Goal: Contribute content: Add original content to the website for others to see

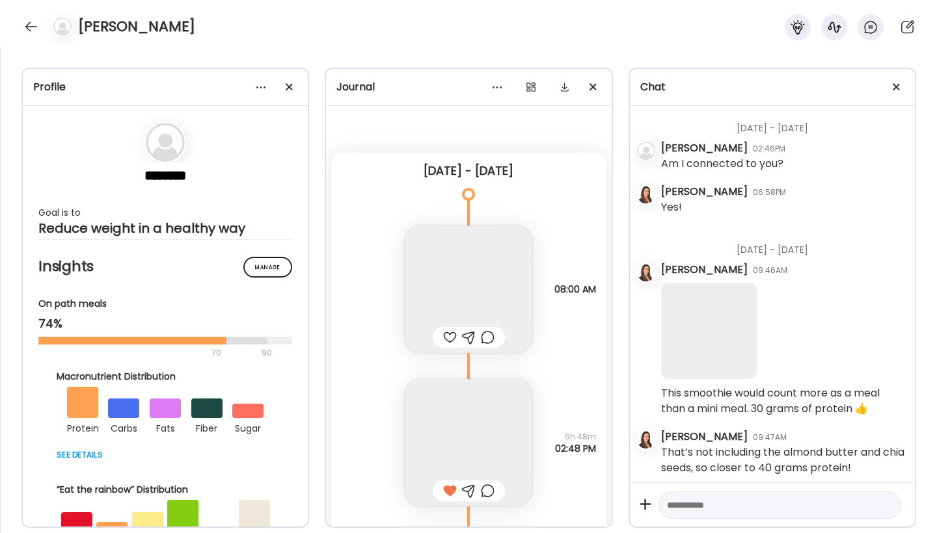
scroll to position [2843, 0]
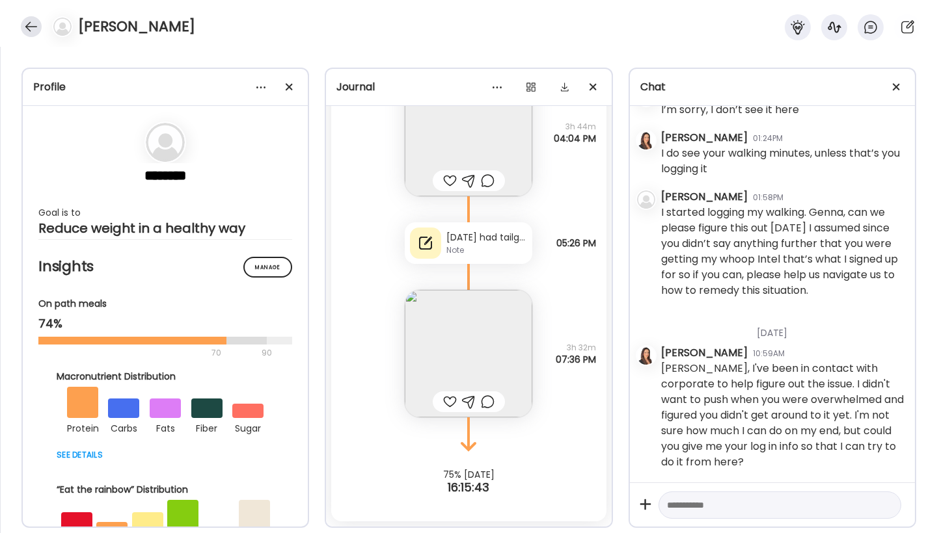
click at [31, 25] on div at bounding box center [31, 26] width 21 height 21
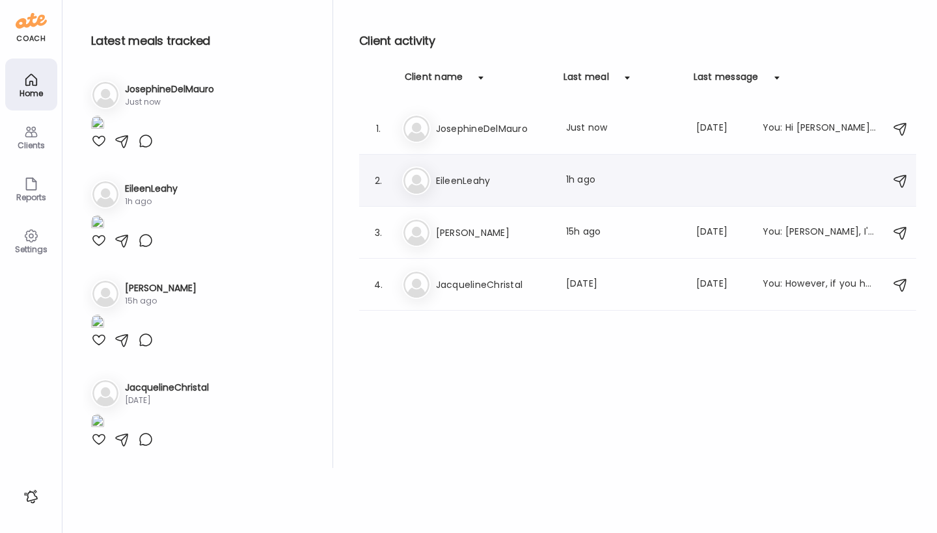
click at [418, 182] on img at bounding box center [416, 181] width 26 height 26
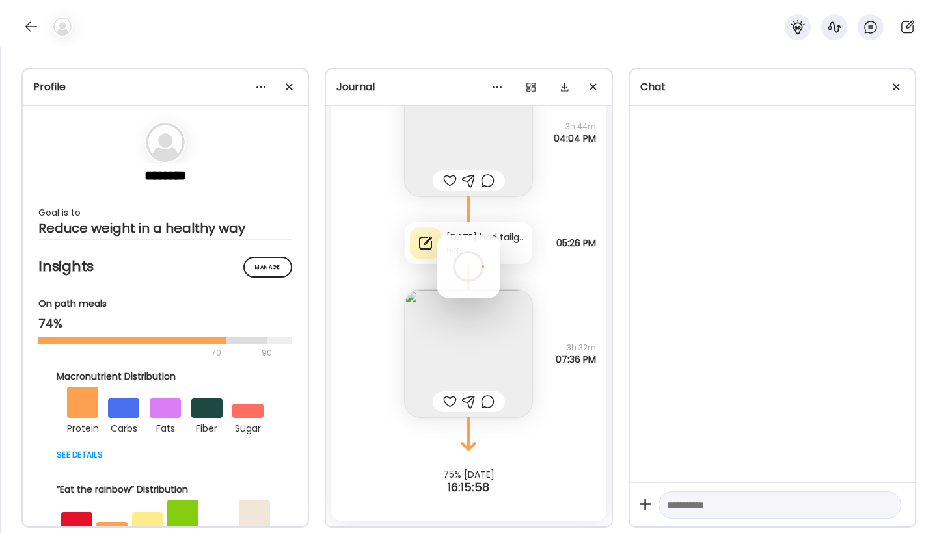
scroll to position [321, 0]
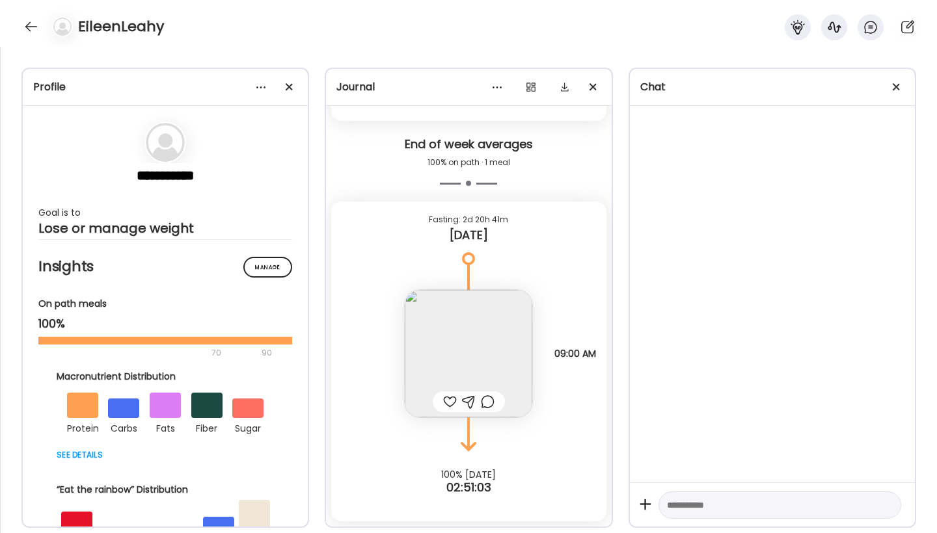
click at [464, 366] on img at bounding box center [469, 354] width 128 height 128
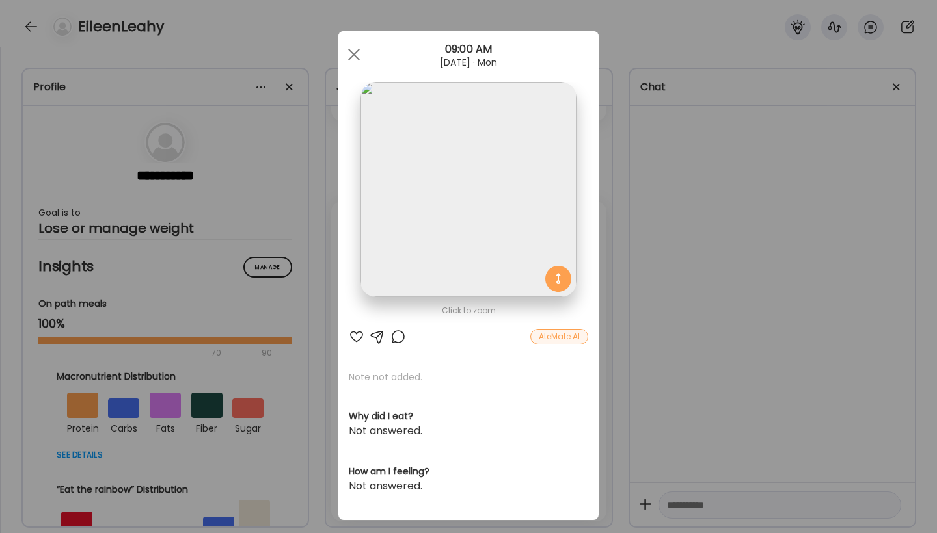
click at [353, 336] on div at bounding box center [357, 337] width 16 height 16
click at [349, 55] on span at bounding box center [354, 55] width 12 height 12
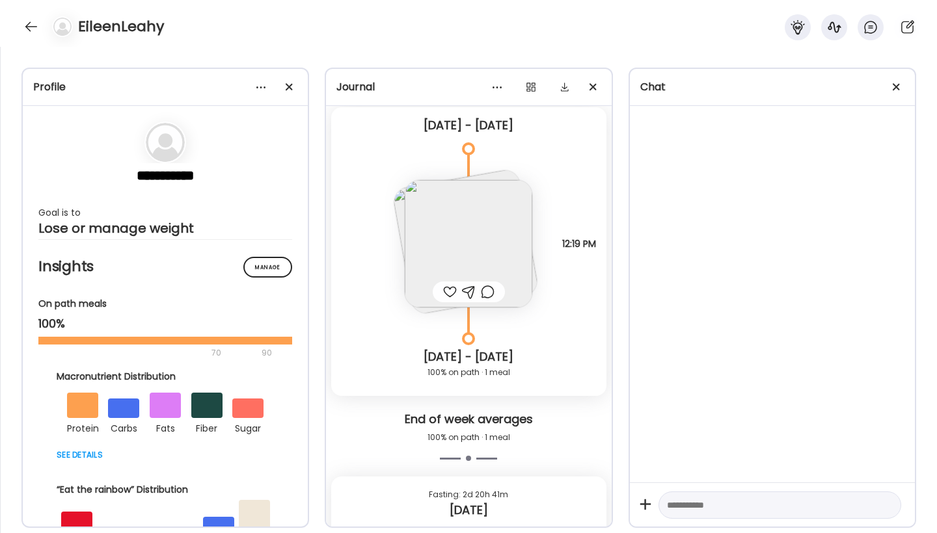
scroll to position [42, 0]
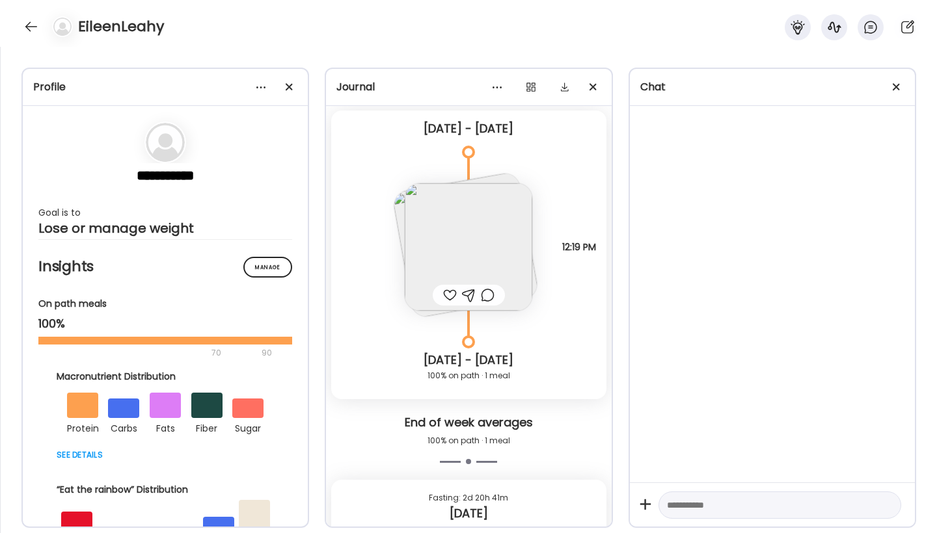
click at [463, 252] on img at bounding box center [469, 247] width 128 height 128
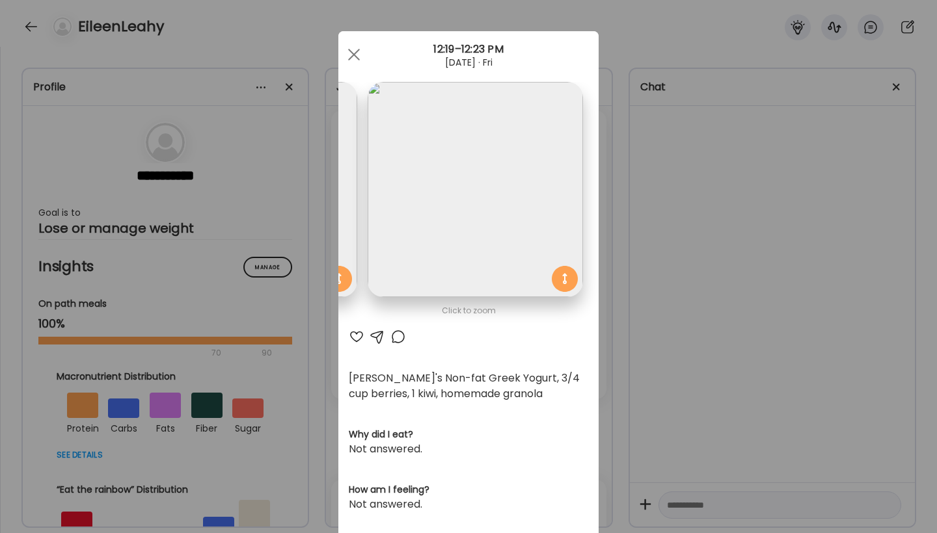
drag, startPoint x: 348, startPoint y: 223, endPoint x: 405, endPoint y: 223, distance: 57.3
click at [405, 223] on section at bounding box center [468, 204] width 260 height 245
click at [346, 54] on div at bounding box center [354, 55] width 26 height 26
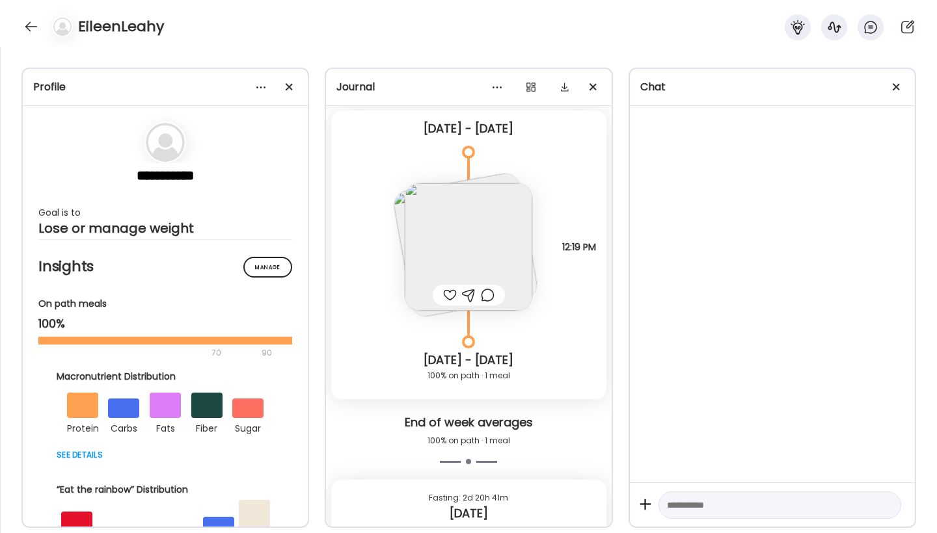
click at [496, 196] on img at bounding box center [469, 247] width 128 height 128
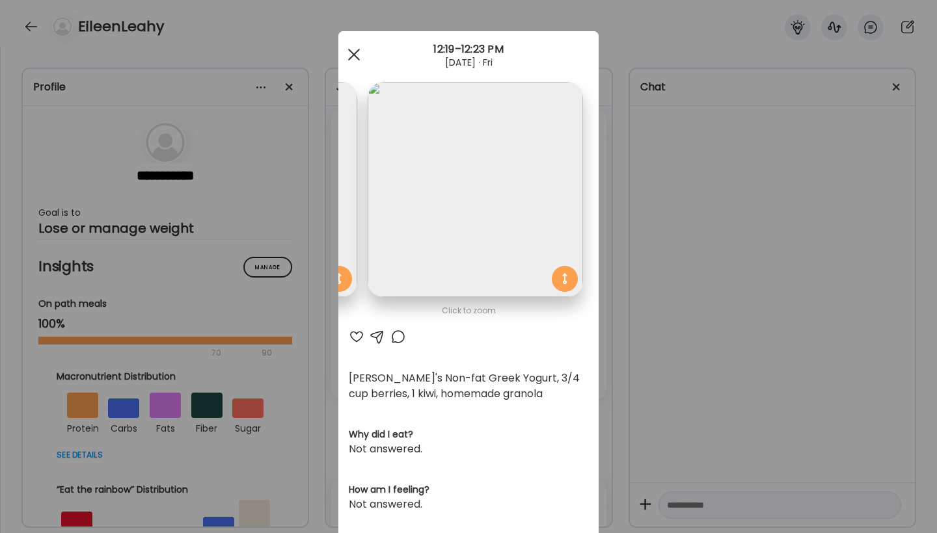
click at [350, 57] on div at bounding box center [354, 55] width 26 height 26
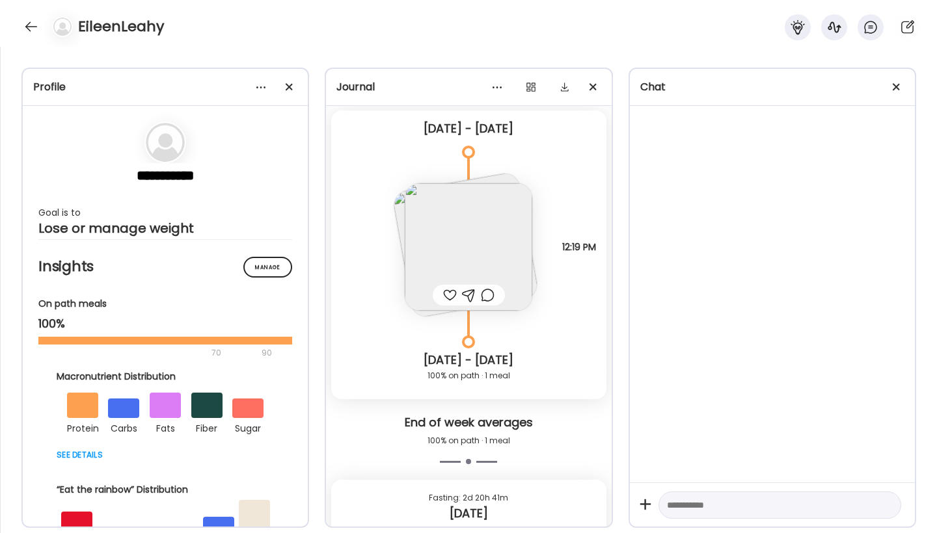
click at [492, 182] on img at bounding box center [466, 245] width 148 height 148
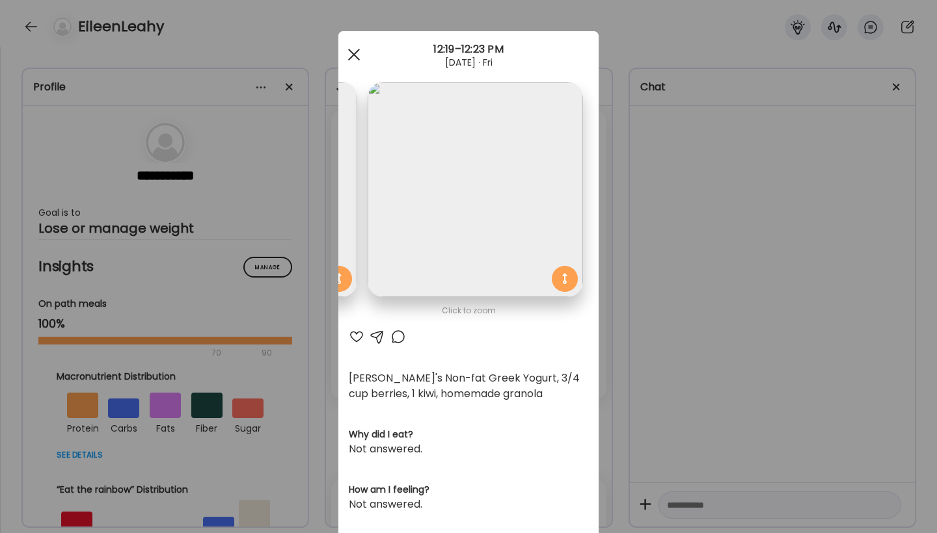
click at [351, 53] on span at bounding box center [354, 55] width 12 height 12
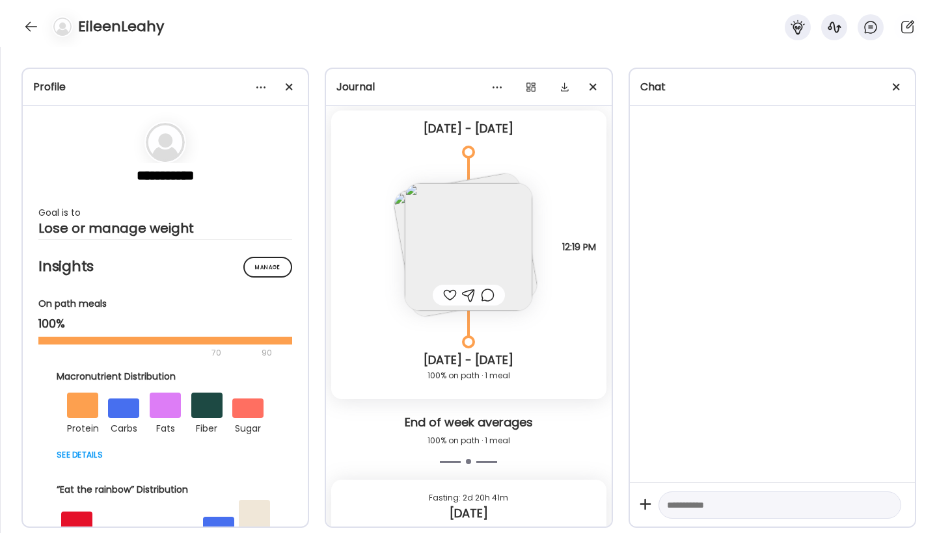
click at [446, 295] on div at bounding box center [450, 296] width 14 height 16
click at [29, 31] on div at bounding box center [31, 26] width 21 height 21
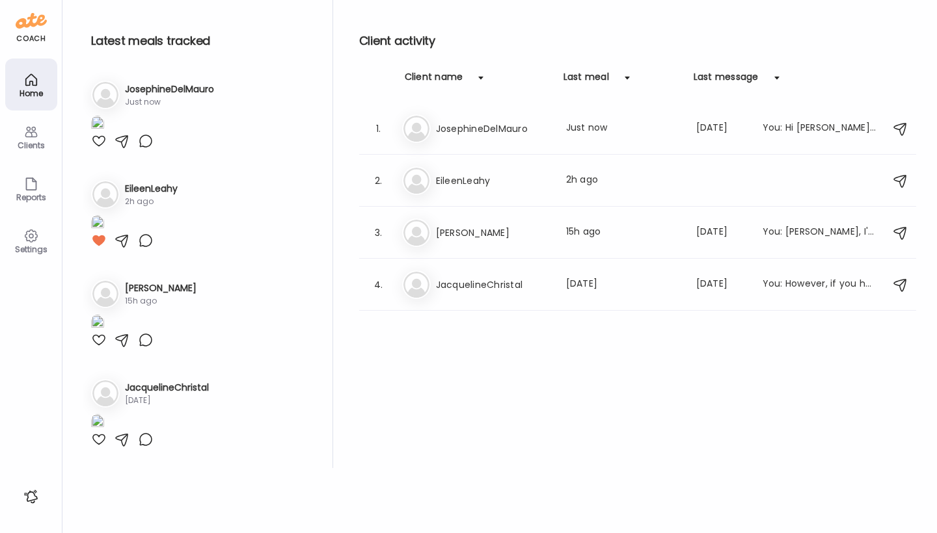
click at [104, 133] on img at bounding box center [97, 125] width 13 height 18
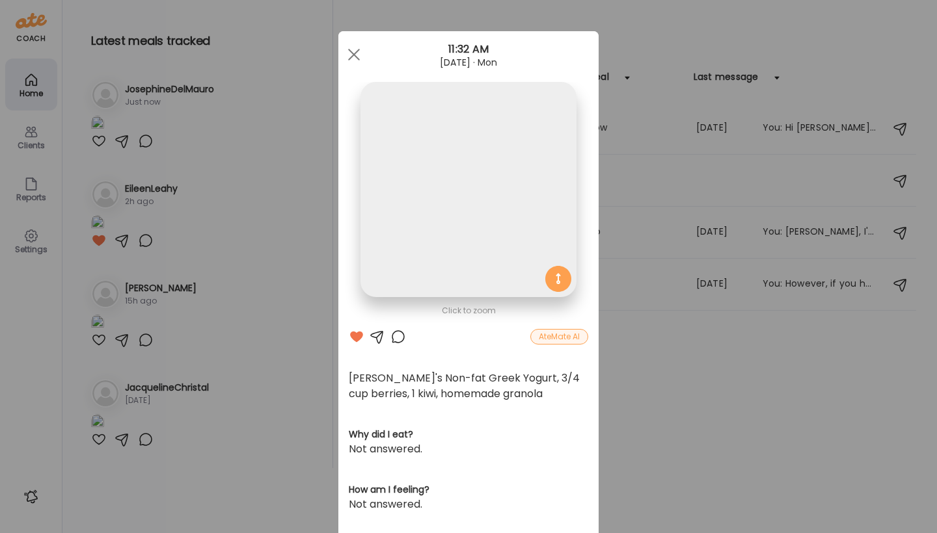
scroll to position [0, 0]
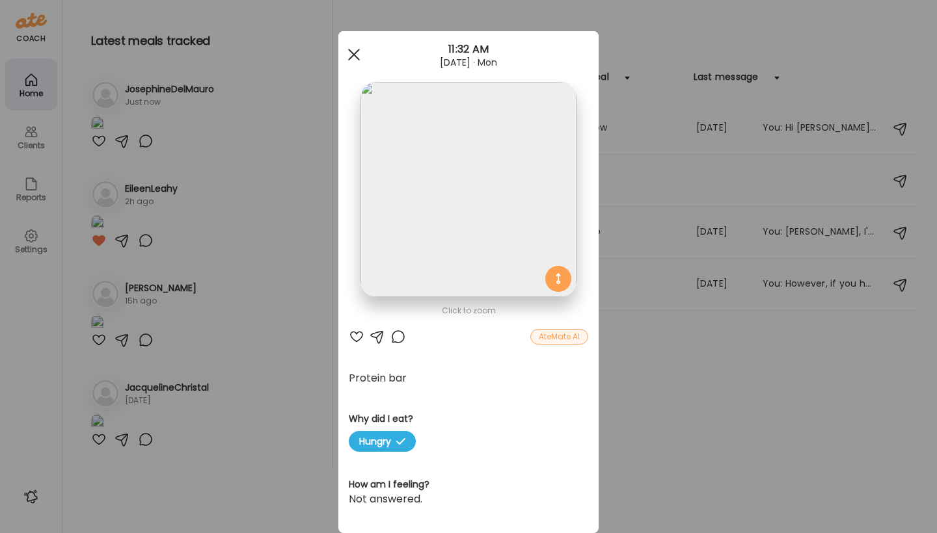
click at [345, 47] on div at bounding box center [354, 55] width 26 height 26
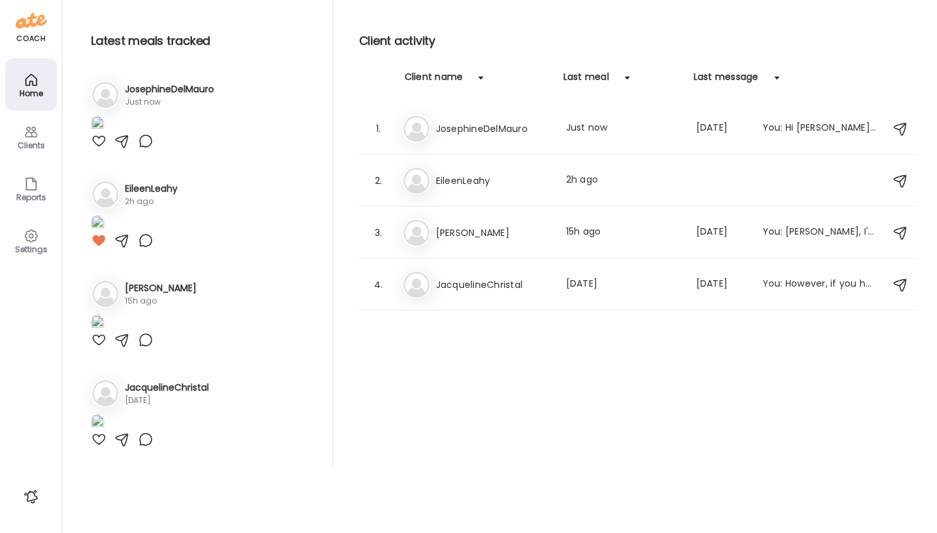
click at [190, 86] on h3 "JosephineDelMauro" at bounding box center [169, 90] width 89 height 14
click at [100, 94] on img at bounding box center [105, 95] width 26 height 26
click at [467, 138] on div "Jo JosephineDelMauro Last meal: Just now Last message: [DATE] You: Hi [PERSON_N…" at bounding box center [639, 129] width 475 height 29
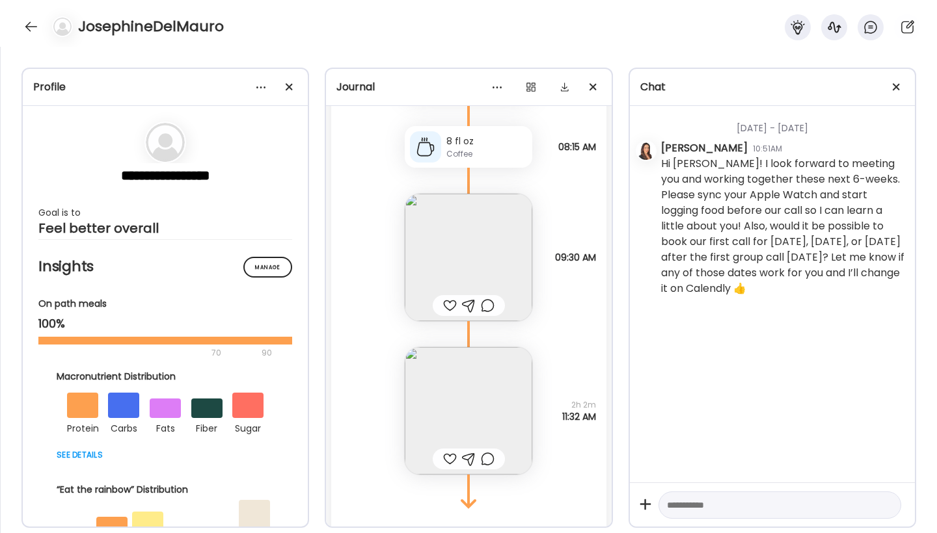
scroll to position [241, 0]
click at [444, 300] on div at bounding box center [450, 300] width 14 height 16
click at [446, 452] on div at bounding box center [450, 454] width 14 height 16
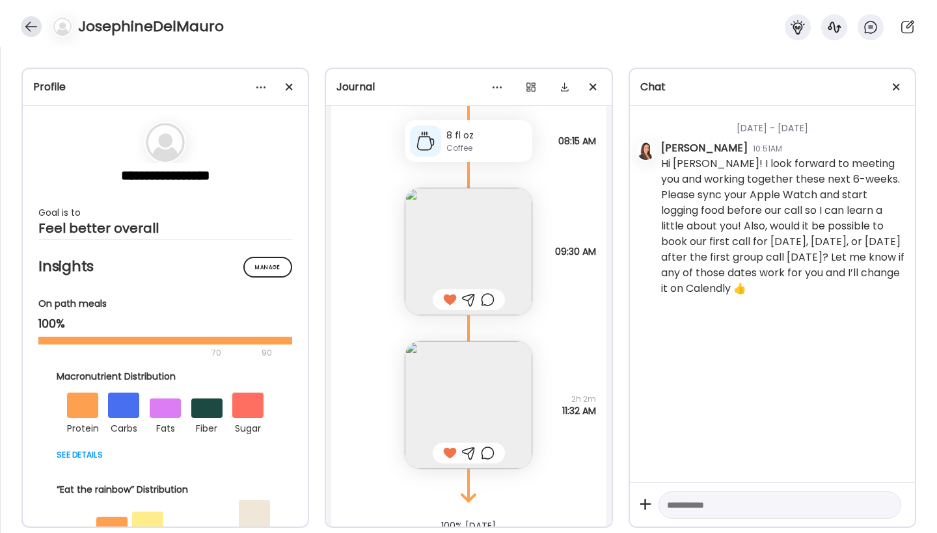
click at [30, 24] on div at bounding box center [31, 26] width 21 height 21
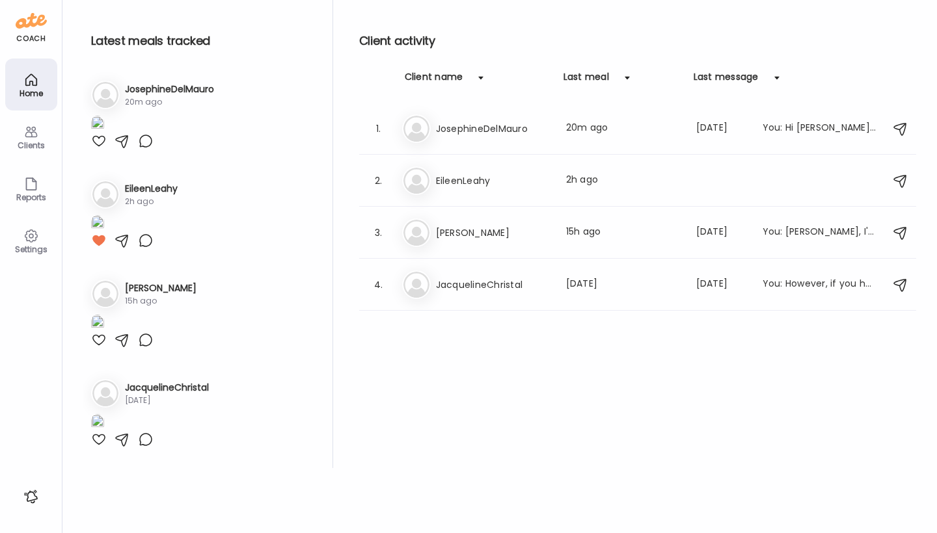
scroll to position [532, 0]
click at [415, 239] on img at bounding box center [416, 233] width 26 height 26
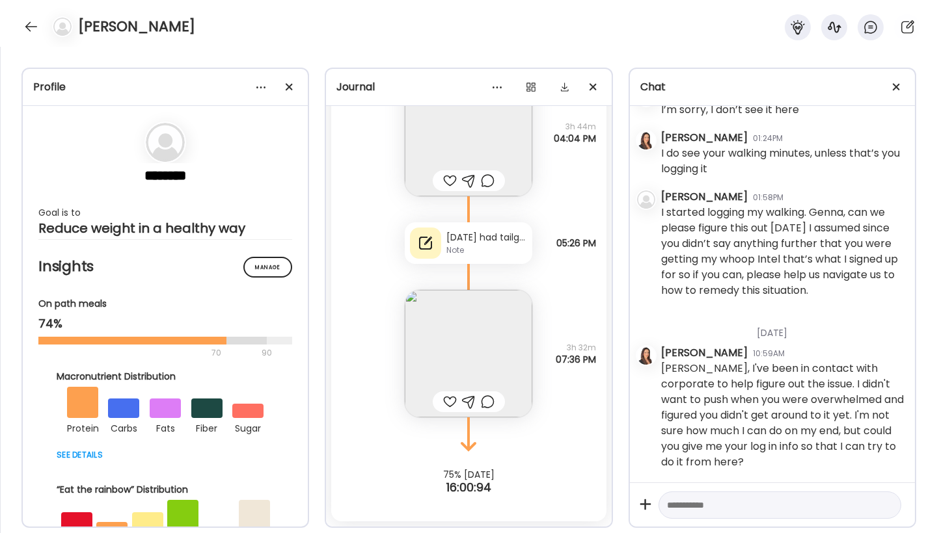
scroll to position [2843, 0]
click at [444, 402] on div at bounding box center [450, 402] width 14 height 16
click at [456, 360] on img at bounding box center [469, 354] width 128 height 128
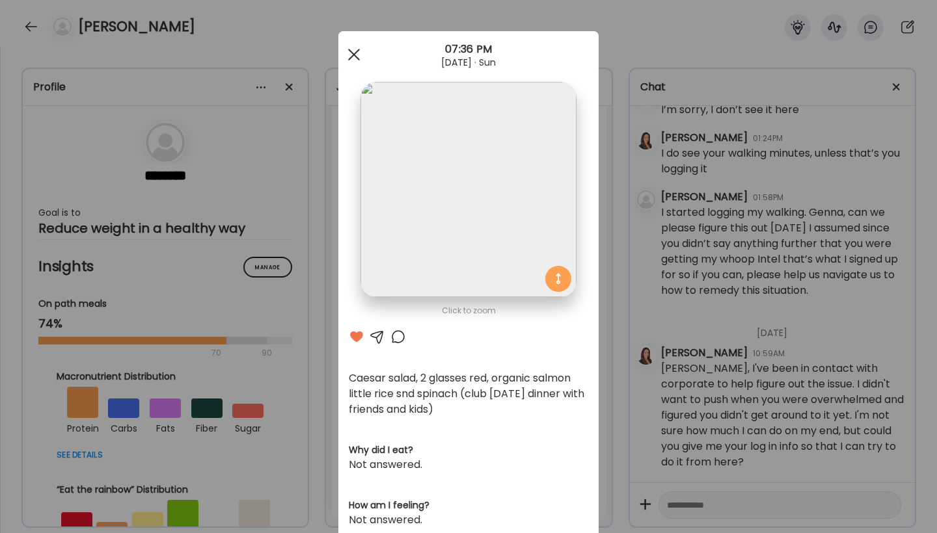
click at [348, 55] on div at bounding box center [354, 55] width 26 height 26
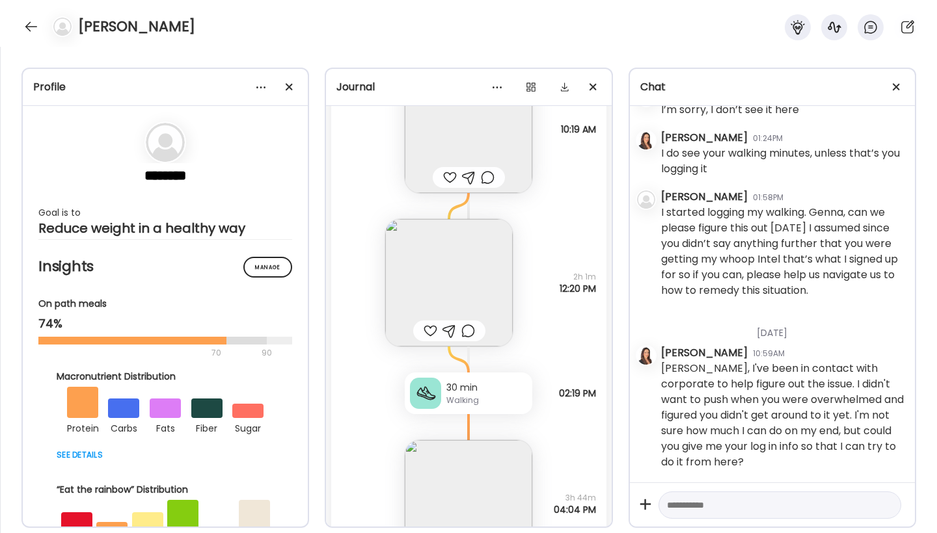
scroll to position [8690, 0]
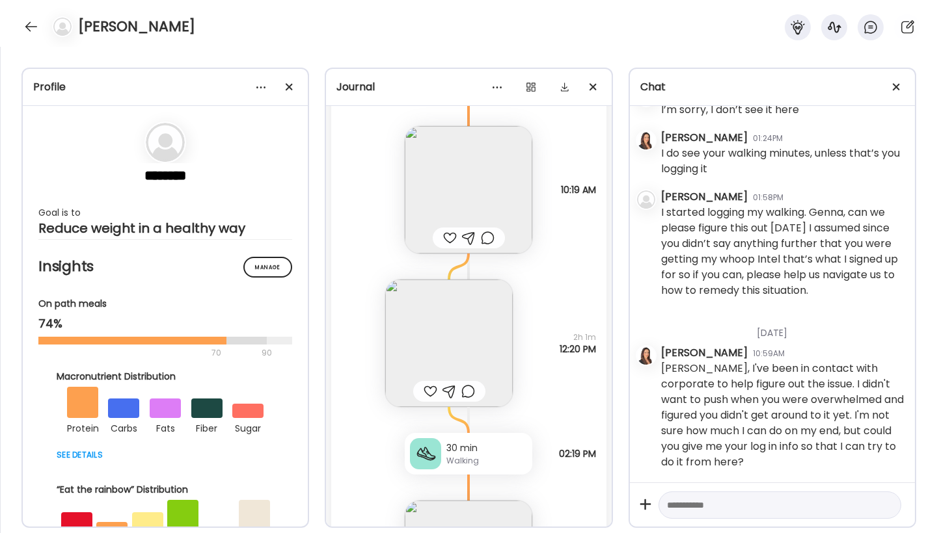
click at [611, 405] on div "[DATE] - [DATE] Cup half coffee half malk almond milk one heaping scoop vanilla…" at bounding box center [468, 335] width 285 height 458
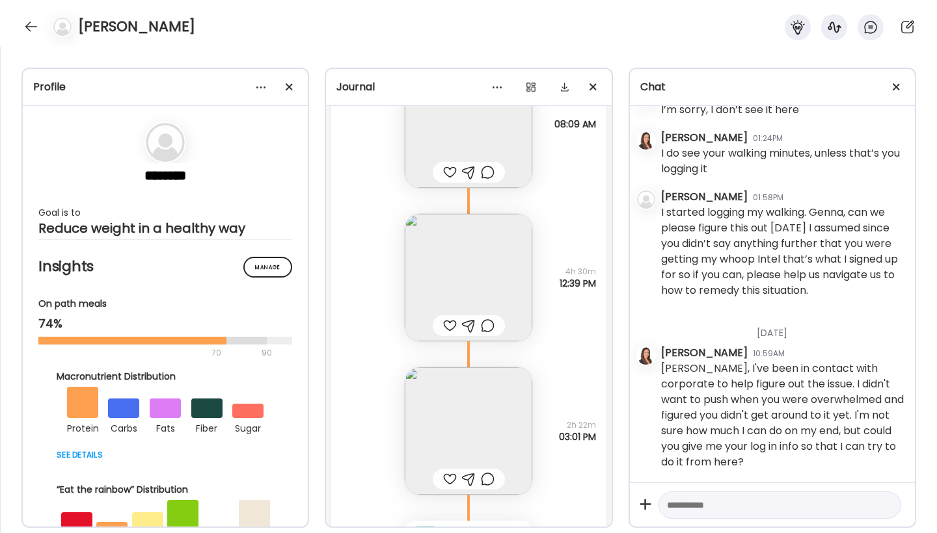
scroll to position [3390, 0]
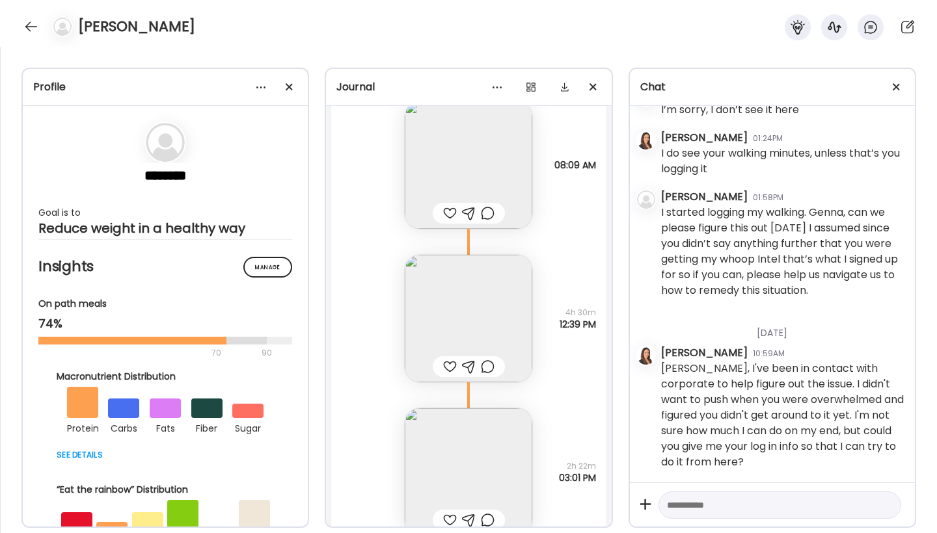
click at [497, 447] on img at bounding box center [469, 473] width 128 height 128
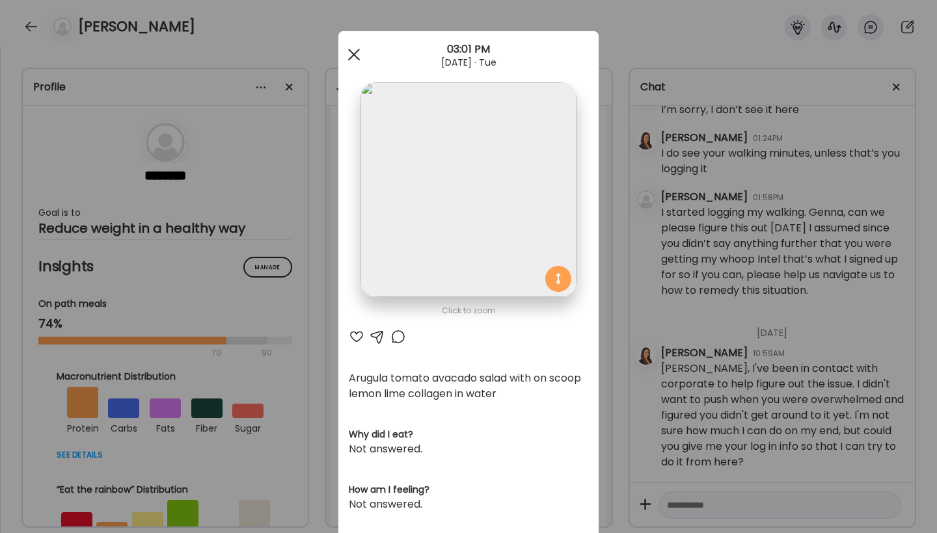
click at [350, 53] on span at bounding box center [354, 55] width 12 height 12
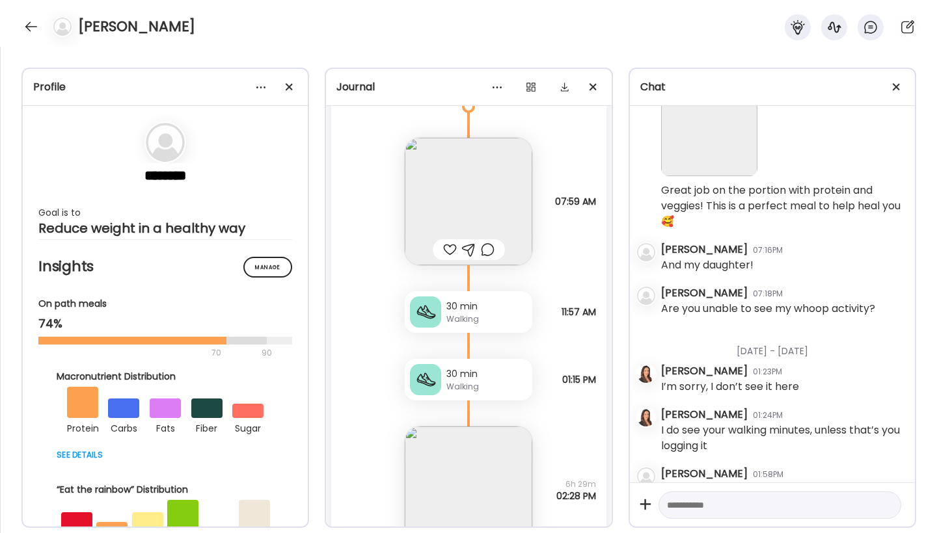
scroll to position [6508, 0]
click at [448, 251] on div at bounding box center [450, 250] width 14 height 16
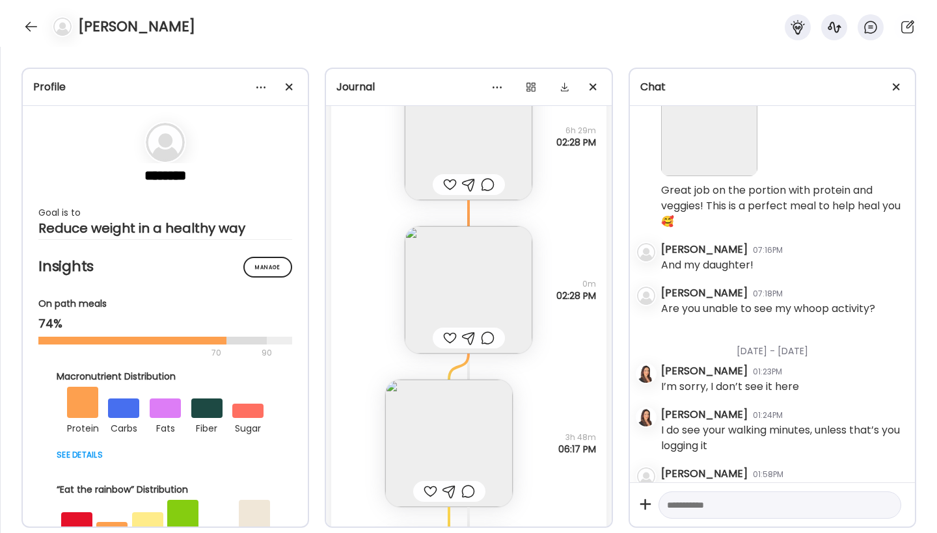
scroll to position [6834, 0]
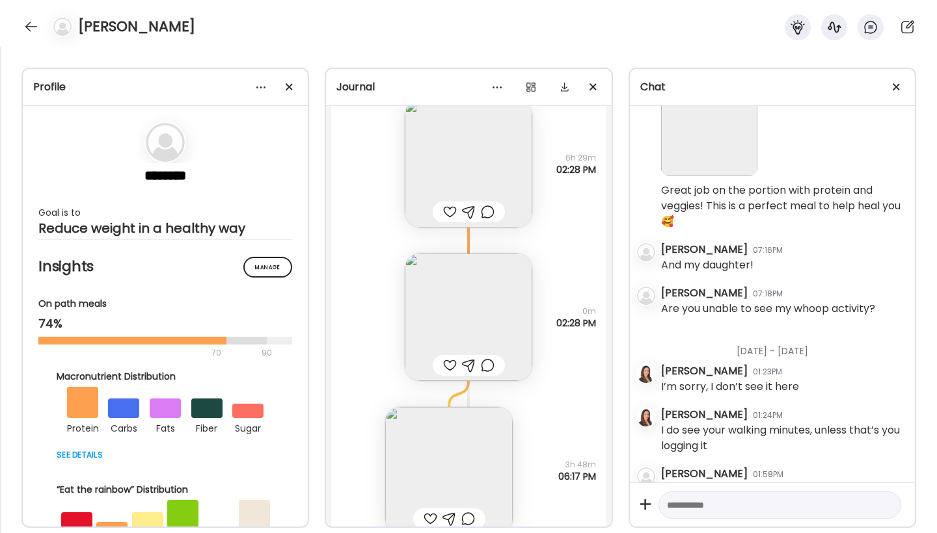
click at [448, 214] on div at bounding box center [450, 212] width 14 height 16
click at [481, 313] on img at bounding box center [469, 318] width 128 height 128
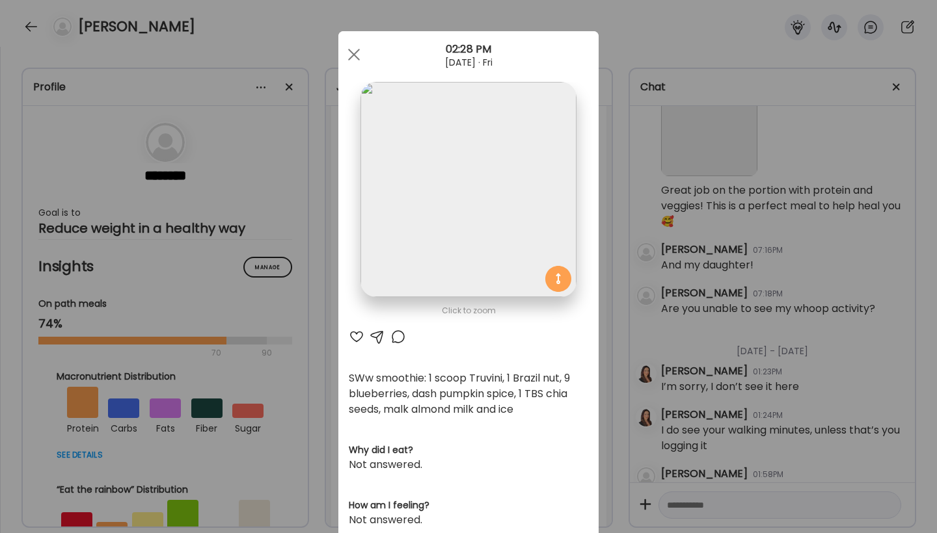
click at [352, 338] on div at bounding box center [357, 337] width 16 height 16
click at [348, 59] on div at bounding box center [354, 55] width 26 height 26
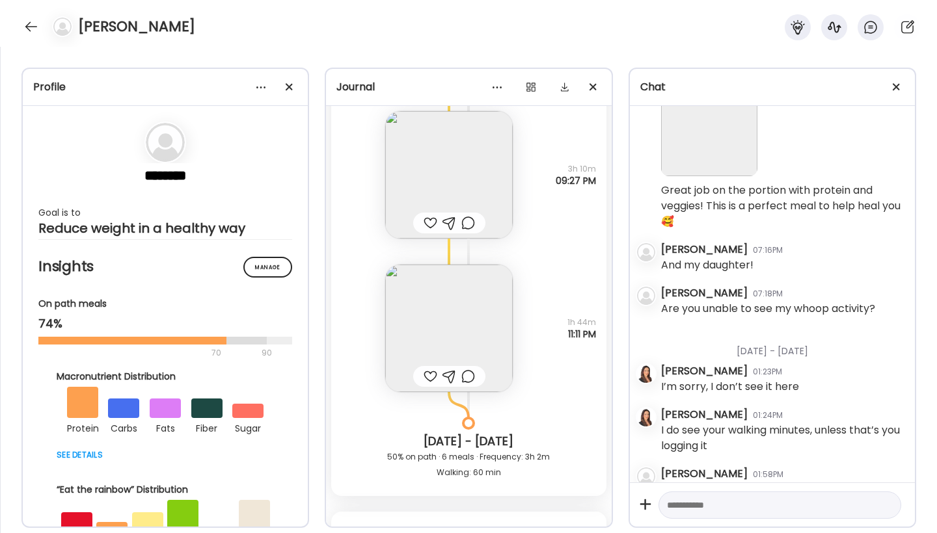
scroll to position [7270, 0]
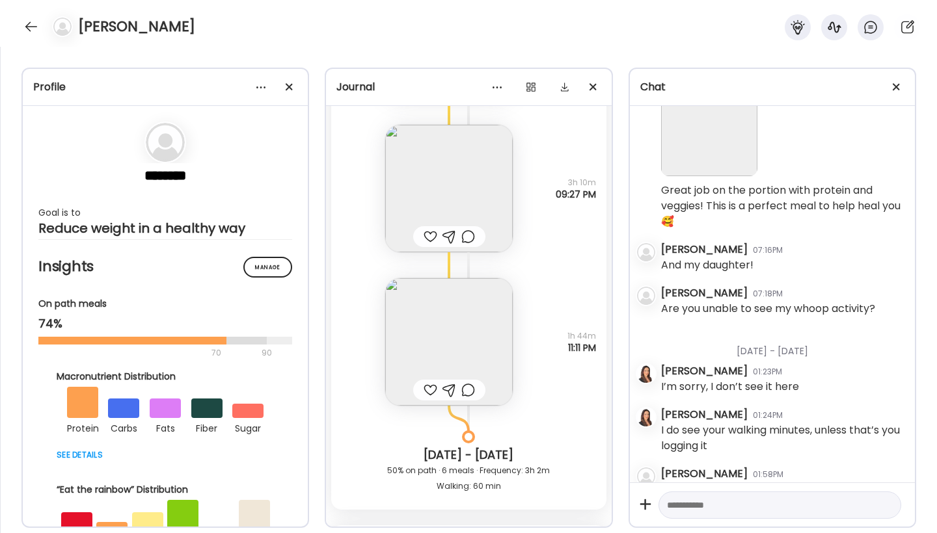
click at [447, 342] on img at bounding box center [449, 342] width 128 height 128
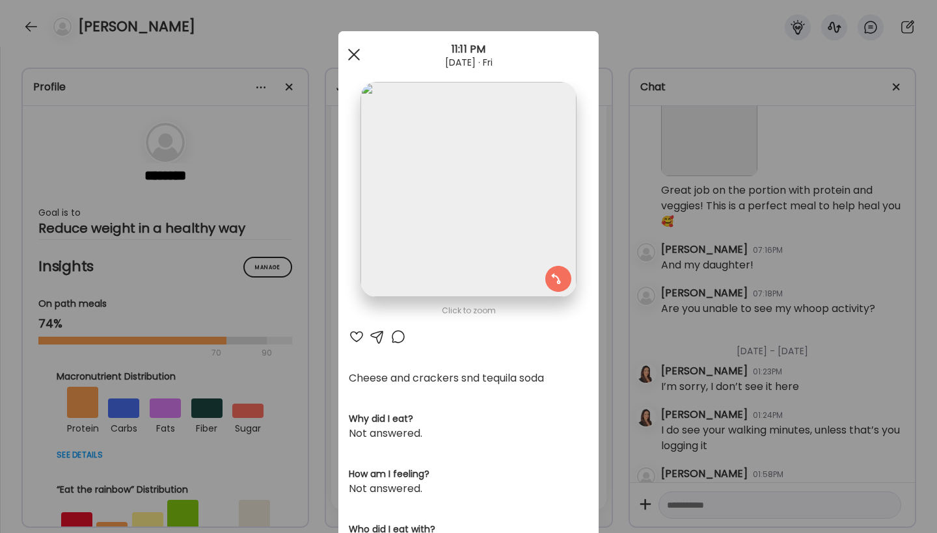
click at [348, 53] on div at bounding box center [354, 55] width 26 height 26
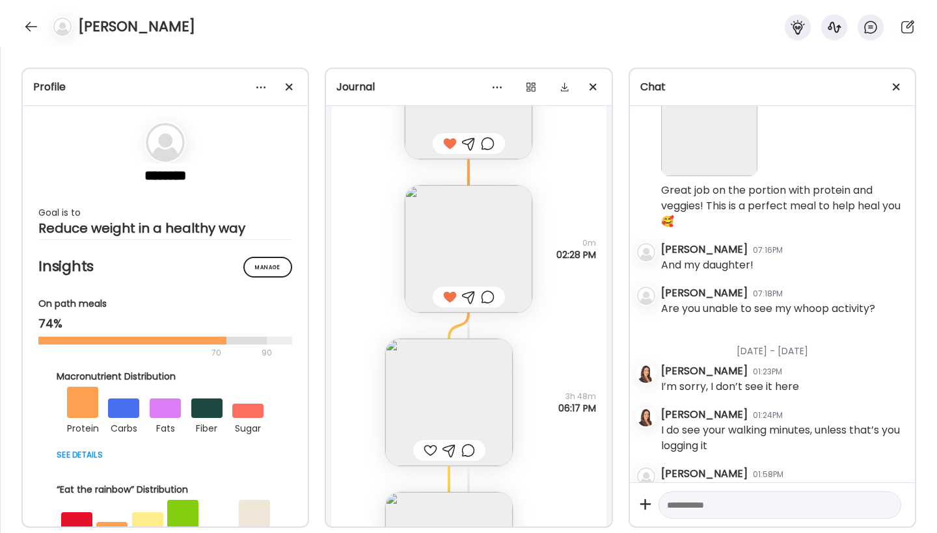
scroll to position [6998, 0]
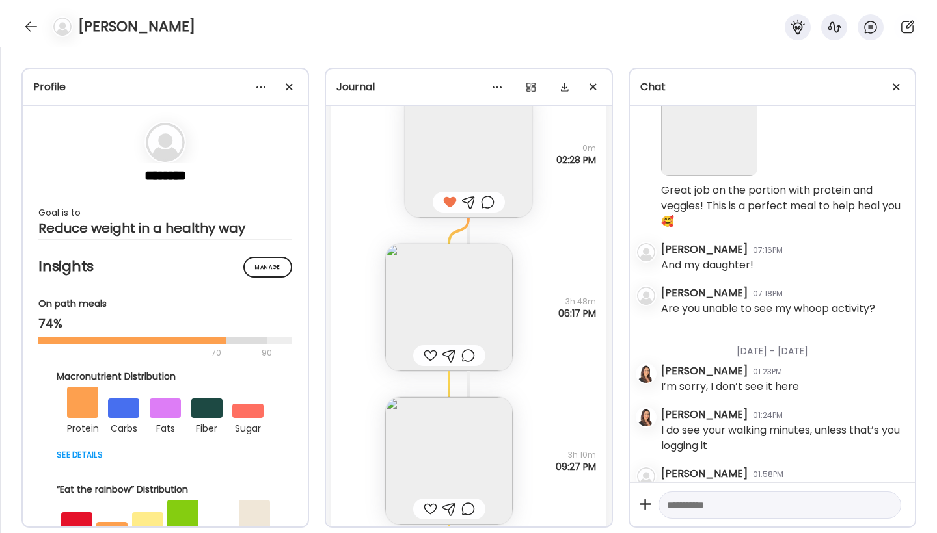
click at [444, 353] on div at bounding box center [449, 356] width 14 height 16
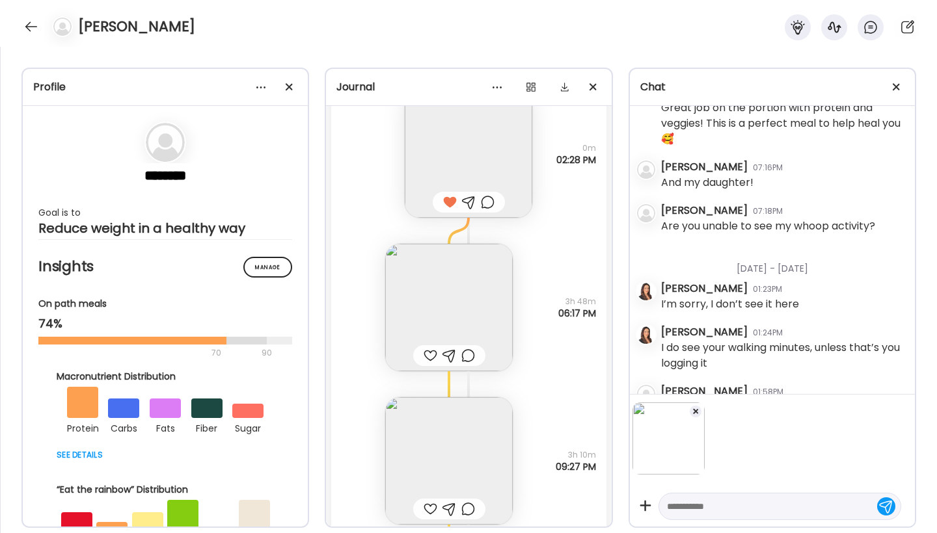
click at [757, 511] on textarea at bounding box center [768, 507] width 202 height 16
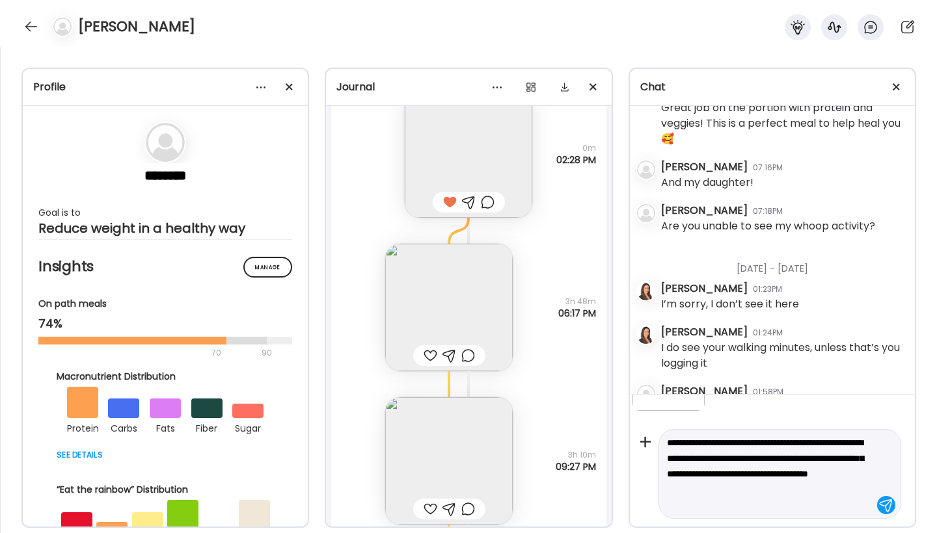
scroll to position [64, 0]
type textarea "**********"
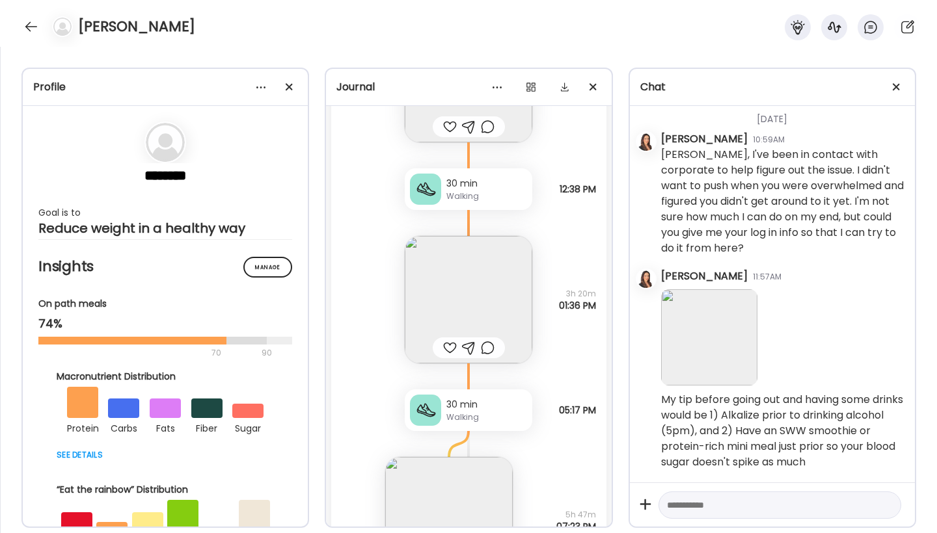
scroll to position [7801, 0]
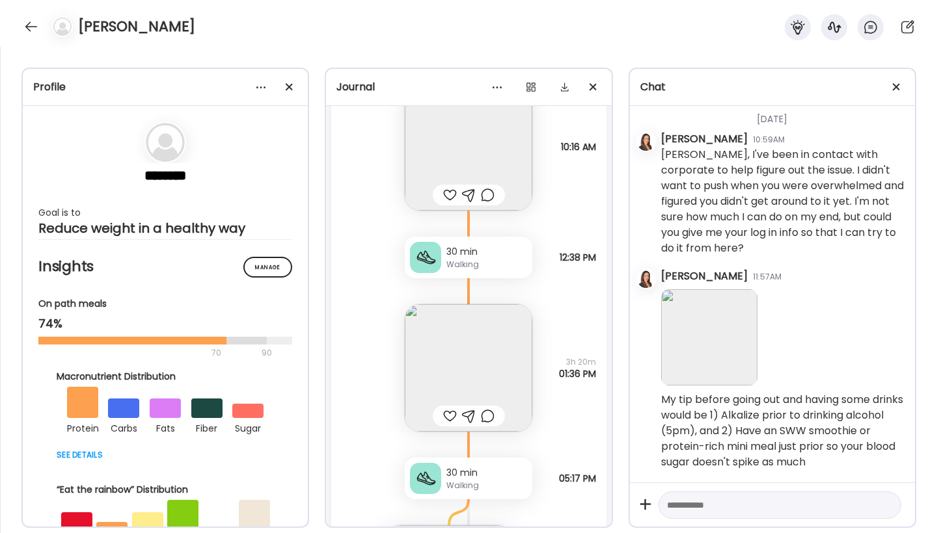
click at [450, 358] on img at bounding box center [469, 368] width 128 height 128
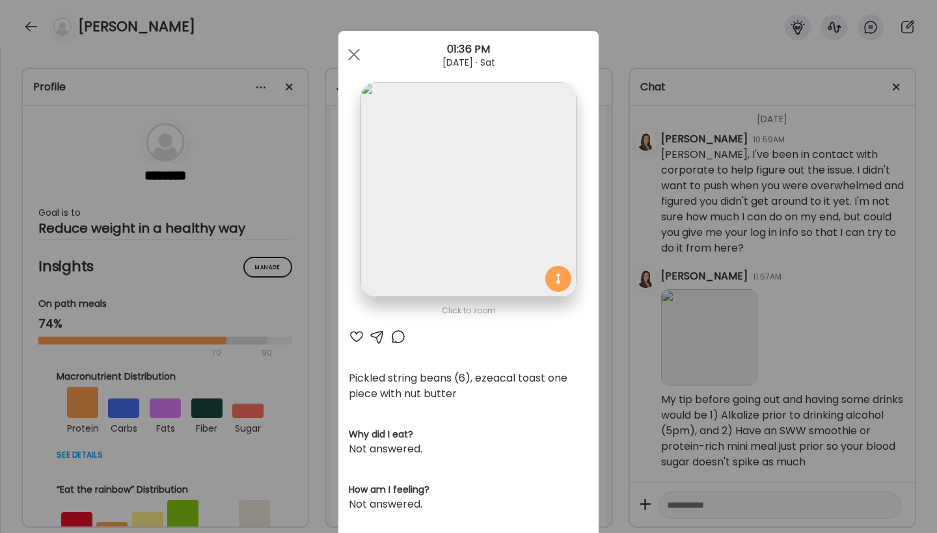
click at [349, 338] on div at bounding box center [357, 337] width 16 height 16
click at [350, 46] on div at bounding box center [354, 55] width 26 height 26
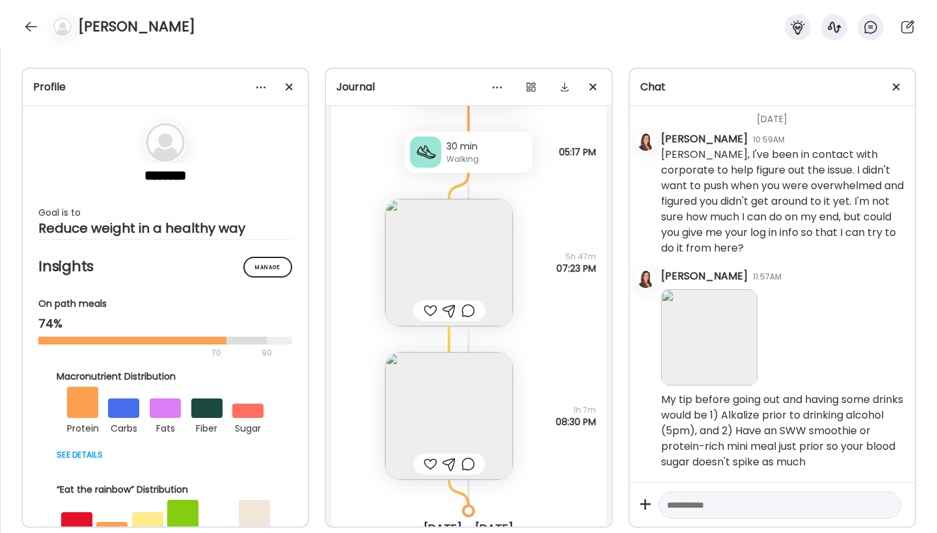
scroll to position [8141, 0]
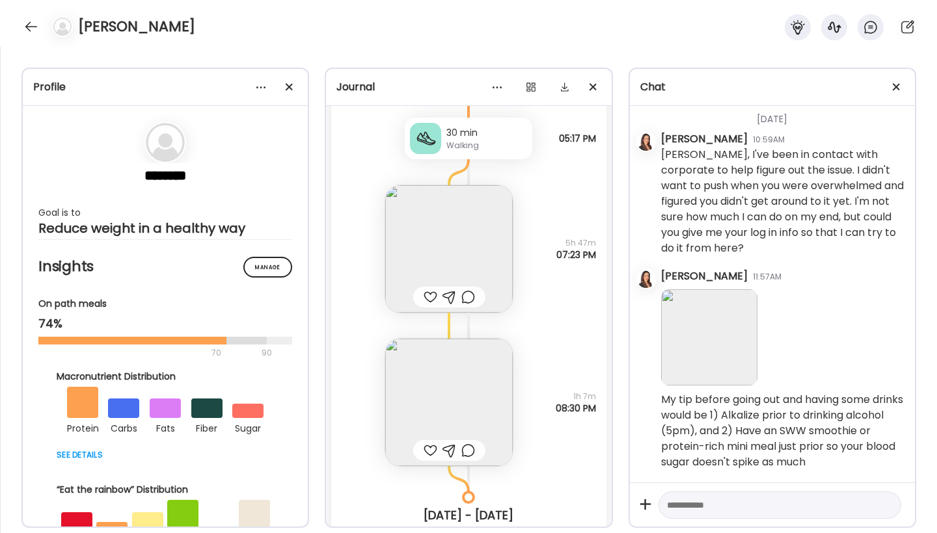
click at [440, 392] on img at bounding box center [449, 403] width 128 height 128
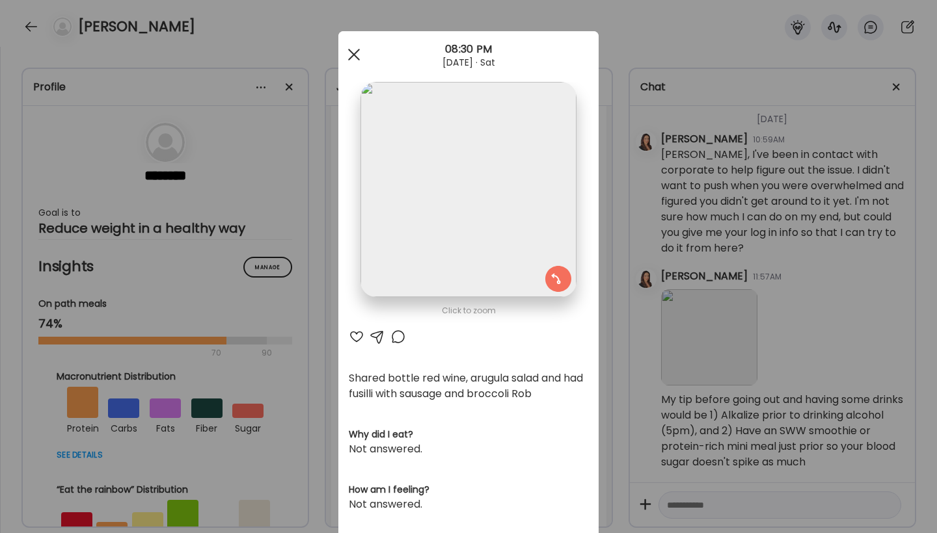
click at [349, 53] on div at bounding box center [354, 55] width 26 height 26
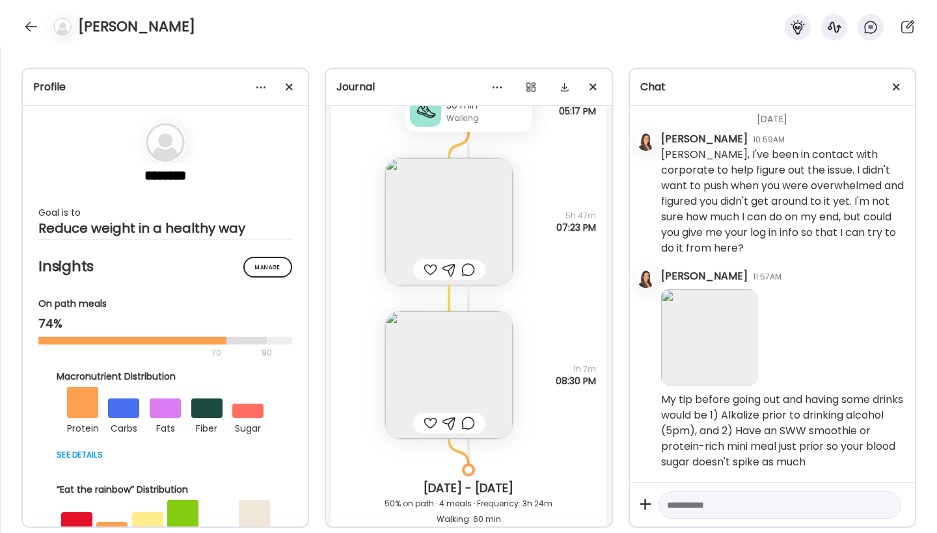
scroll to position [8182, 0]
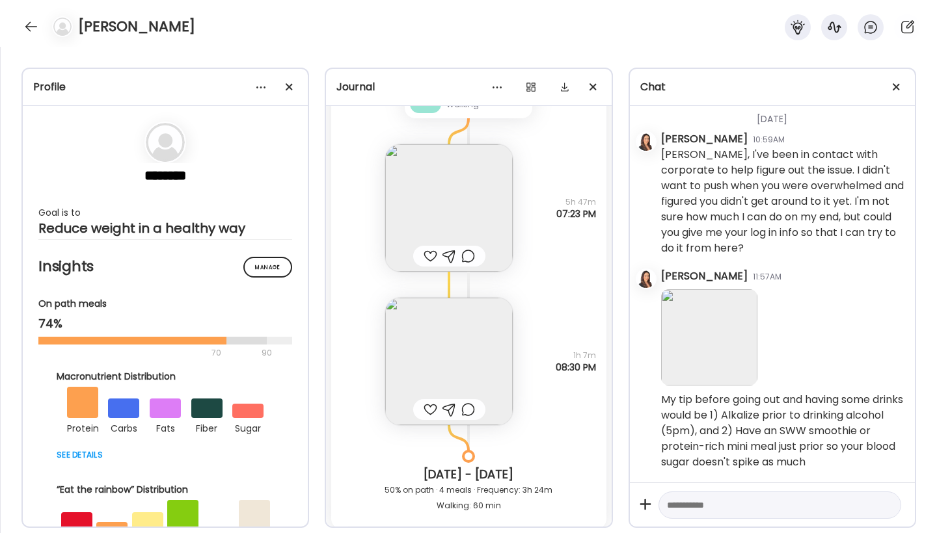
click at [444, 411] on div at bounding box center [449, 410] width 14 height 16
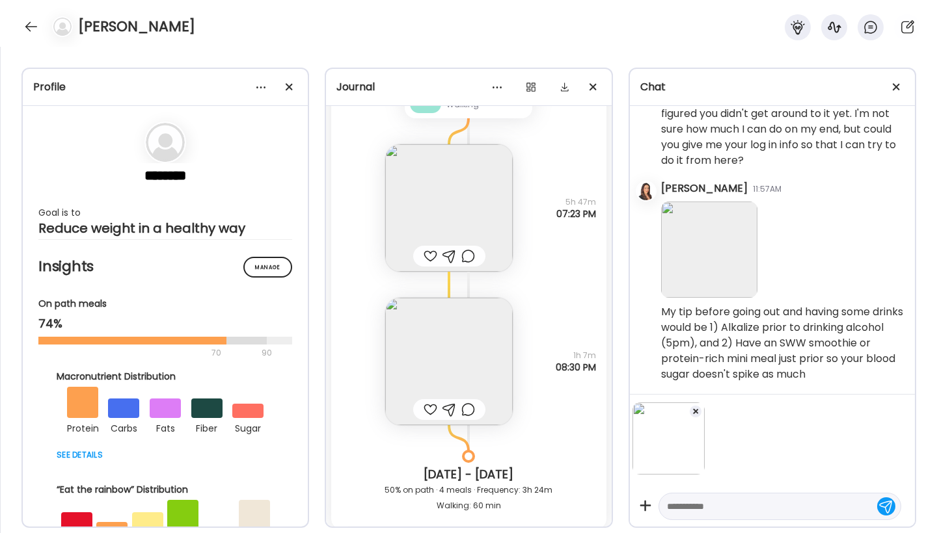
click at [751, 507] on textarea at bounding box center [768, 507] width 202 height 16
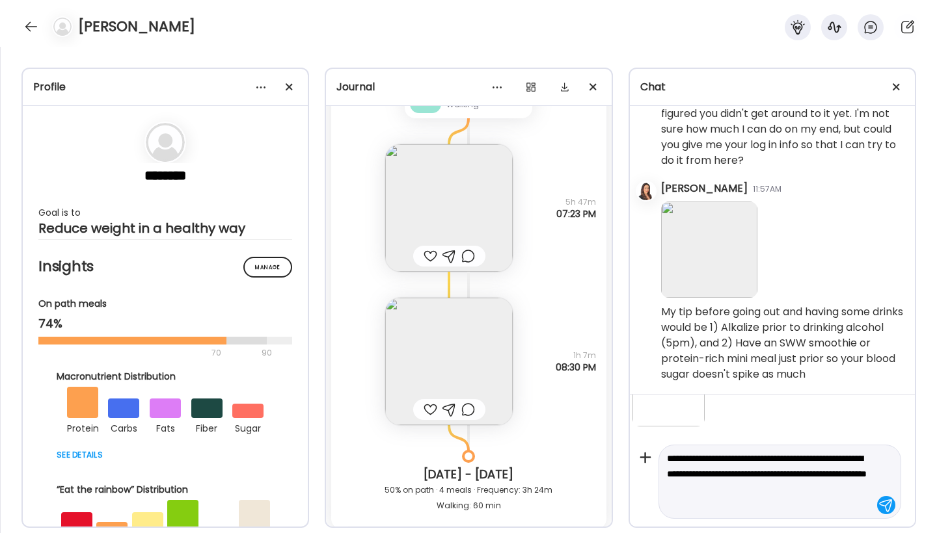
scroll to position [48, 0]
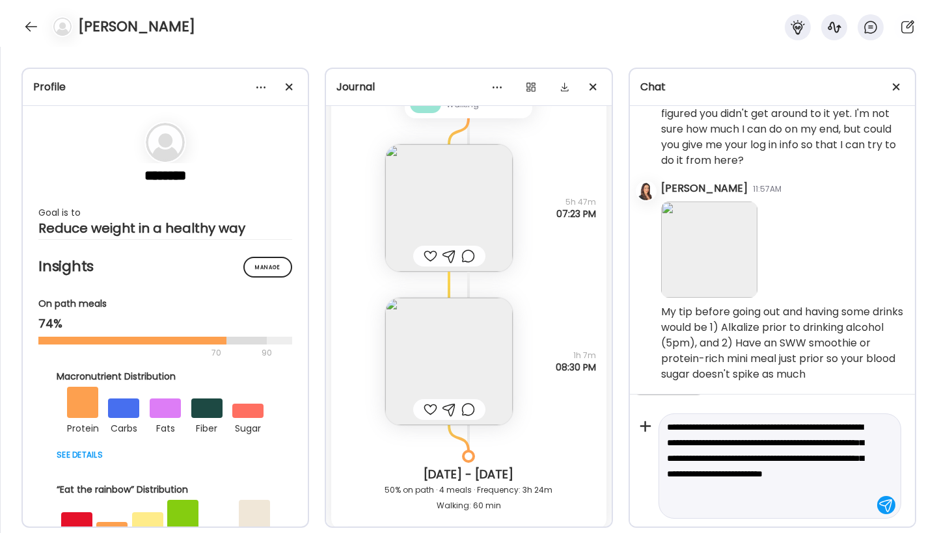
type textarea "**********"
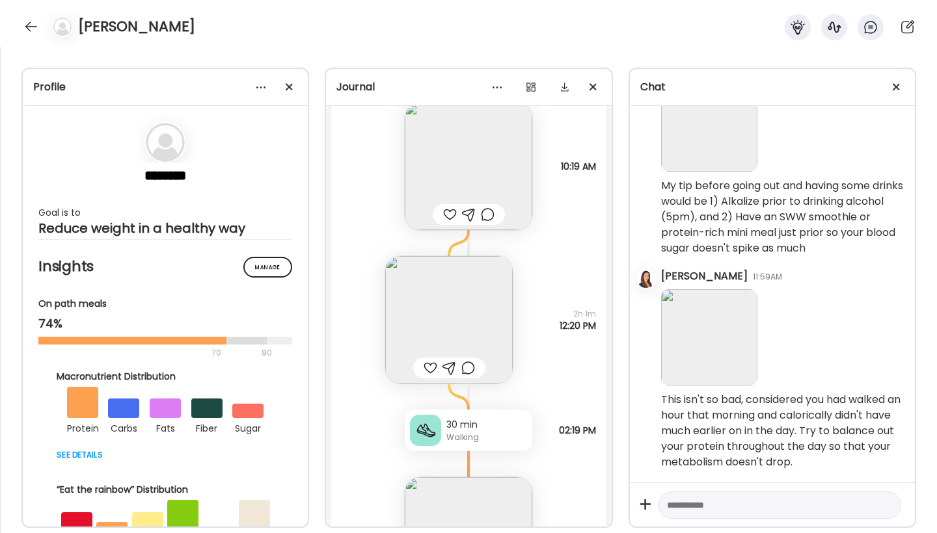
scroll to position [8727, 0]
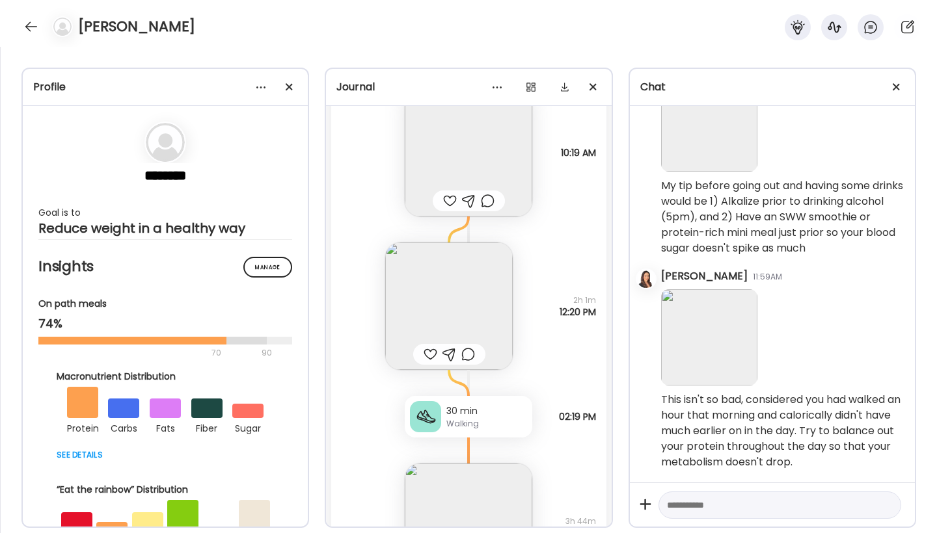
click at [500, 489] on img at bounding box center [469, 528] width 128 height 128
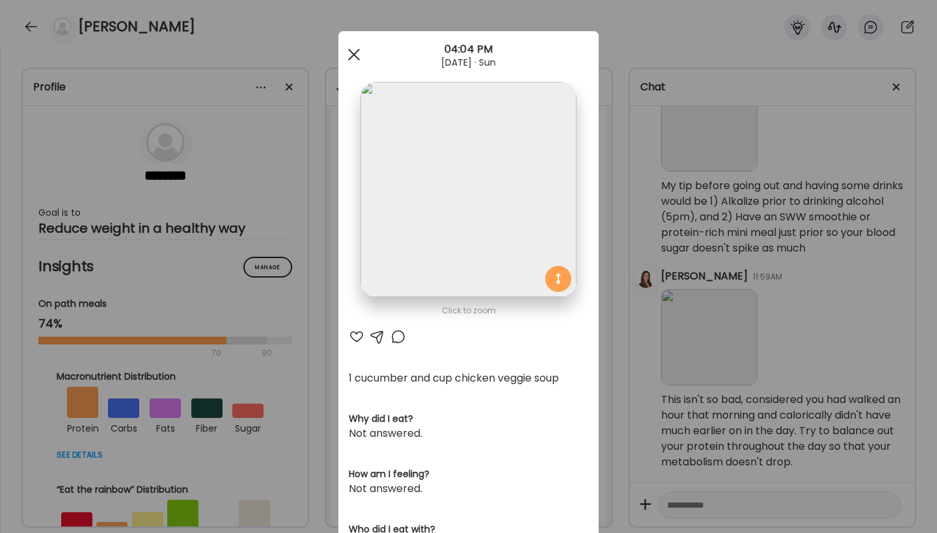
click at [350, 55] on div at bounding box center [354, 55] width 26 height 26
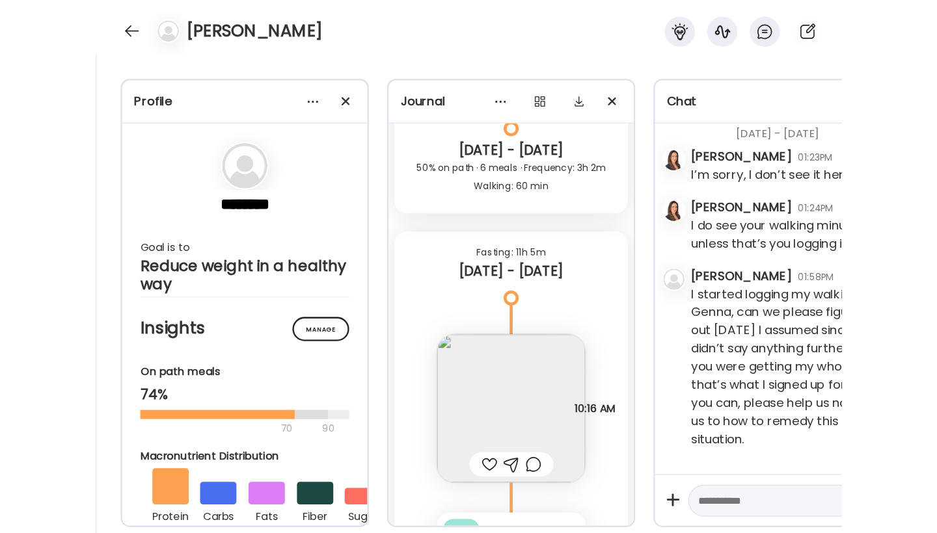
scroll to position [8890, 0]
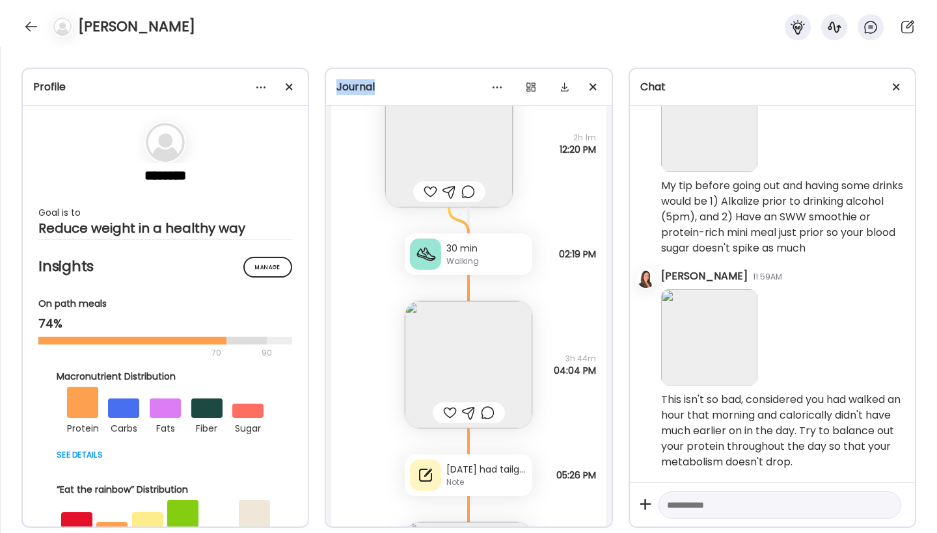
drag, startPoint x: 463, startPoint y: 86, endPoint x: 463, endPoint y: 56, distance: 29.9
click at [463, 56] on div "Profile ******** Goal is to Reduce weight in a healthy way Manage Insights On p…" at bounding box center [468, 290] width 937 height 487
click at [526, 52] on div "Profile ******** Goal is to Reduce weight in a healthy way Manage Insights On p…" at bounding box center [468, 290] width 937 height 487
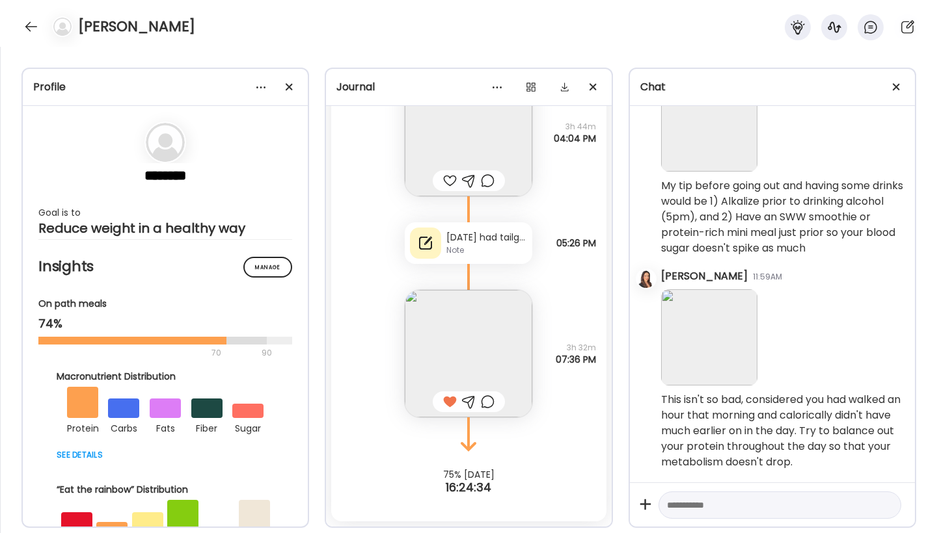
scroll to position [9122, 0]
click at [445, 179] on div at bounding box center [450, 181] width 14 height 16
click at [457, 351] on img at bounding box center [469, 354] width 128 height 128
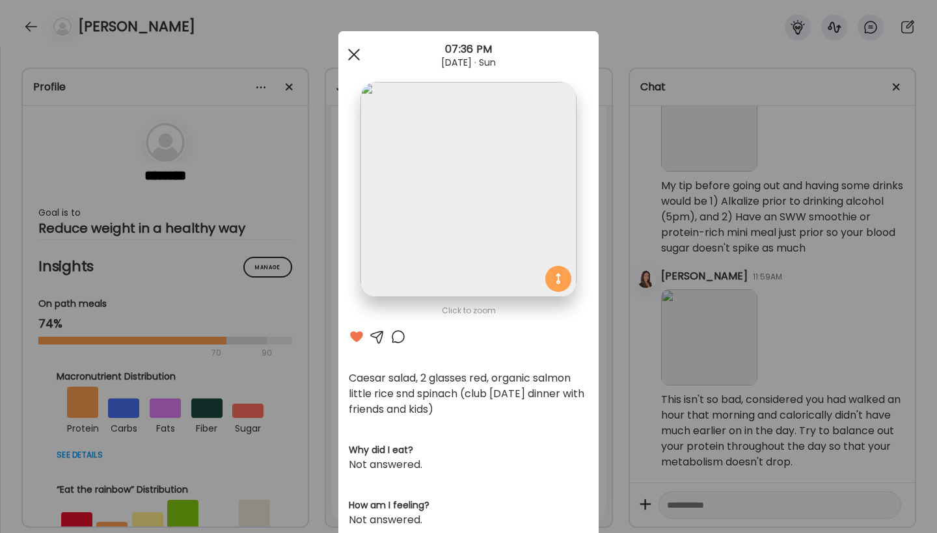
click at [349, 57] on div at bounding box center [354, 55] width 26 height 26
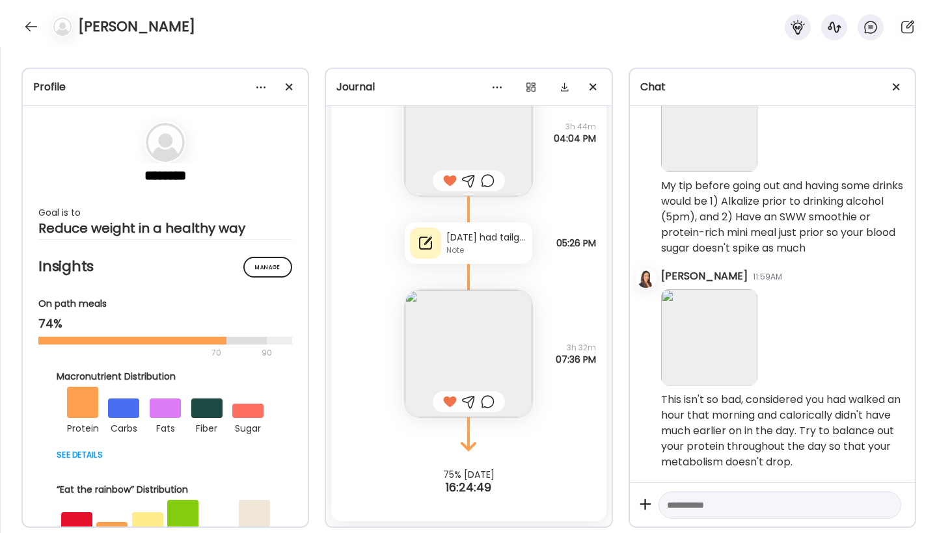
click at [464, 402] on div at bounding box center [469, 402] width 14 height 16
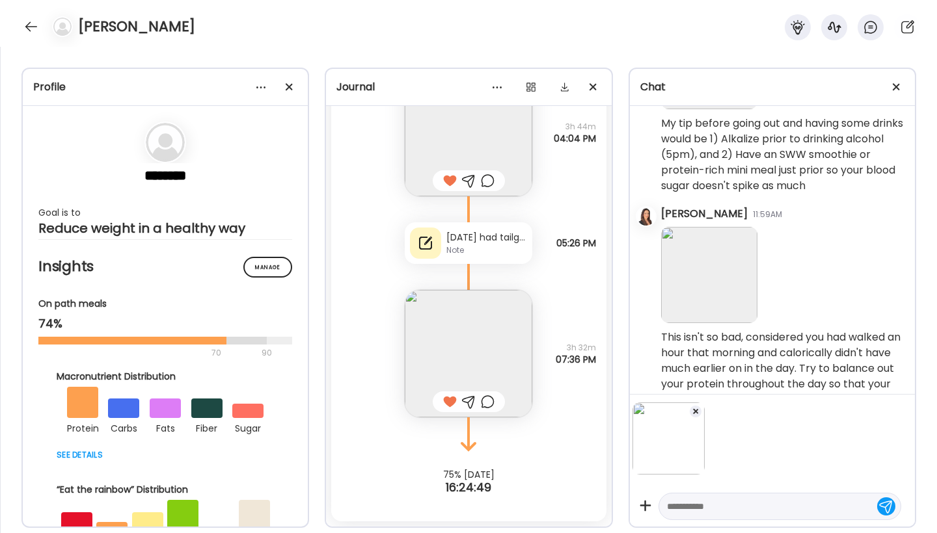
scroll to position [3354, 0]
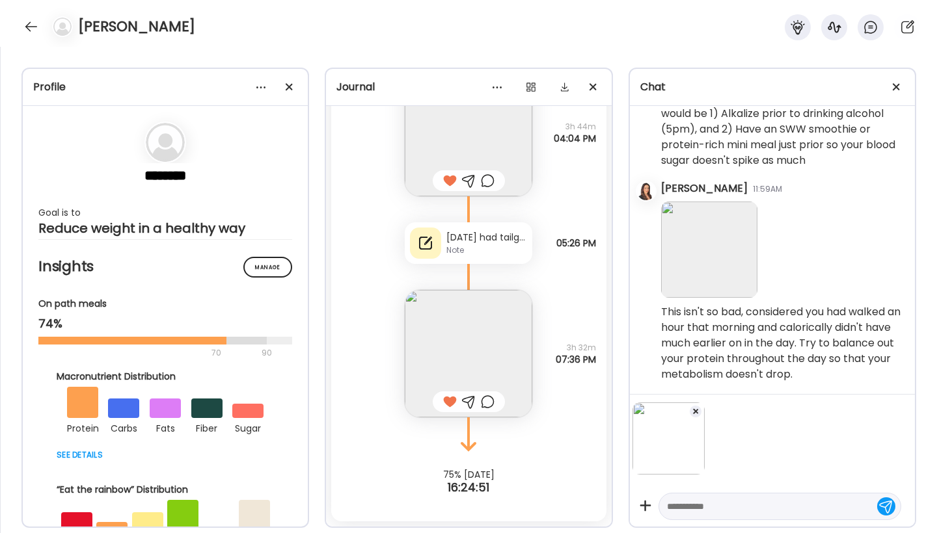
click at [705, 512] on textarea at bounding box center [768, 507] width 202 height 16
type textarea "*"
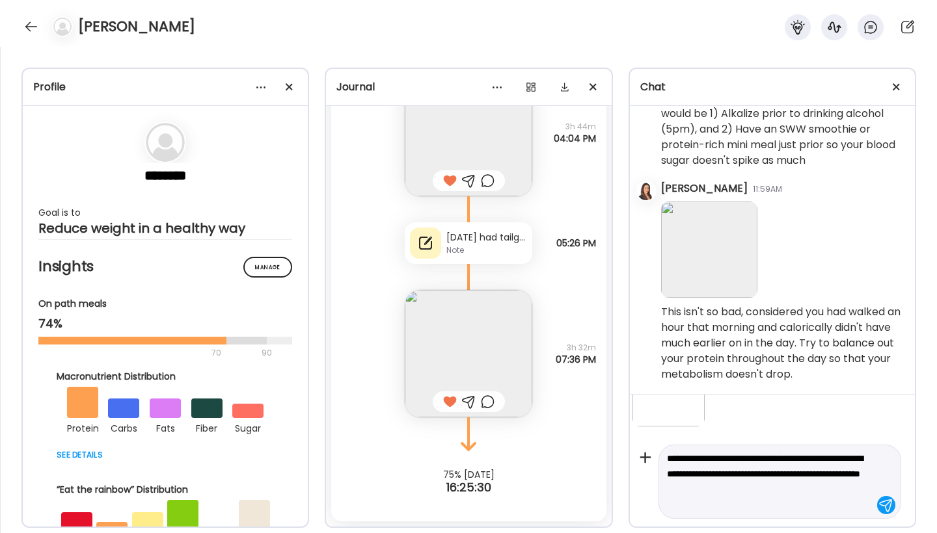
scroll to position [0, 19]
click at [808, 491] on textarea "**********" at bounding box center [768, 482] width 202 height 62
click at [806, 491] on textarea "**********" at bounding box center [768, 482] width 202 height 62
click at [803, 509] on textarea "**********" at bounding box center [768, 482] width 202 height 62
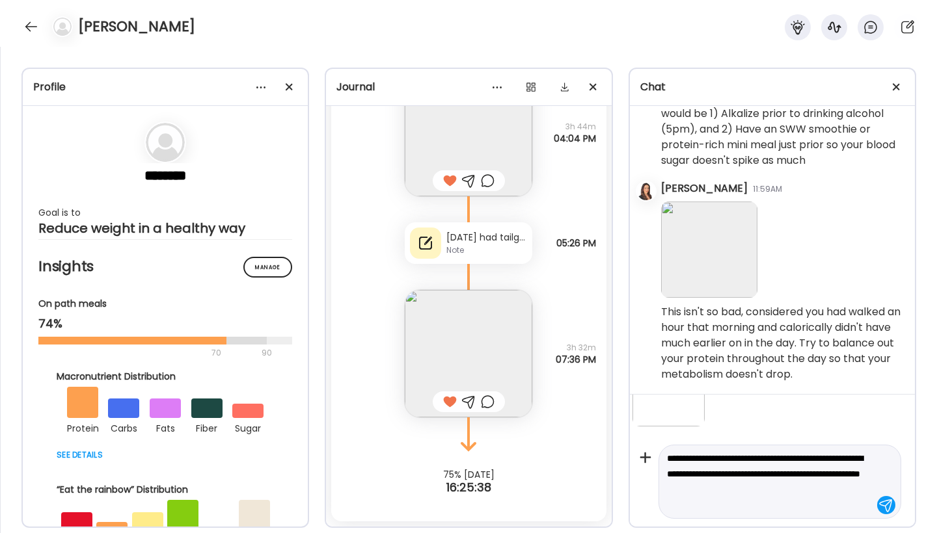
type textarea "**********"
click at [877, 506] on div at bounding box center [886, 505] width 18 height 18
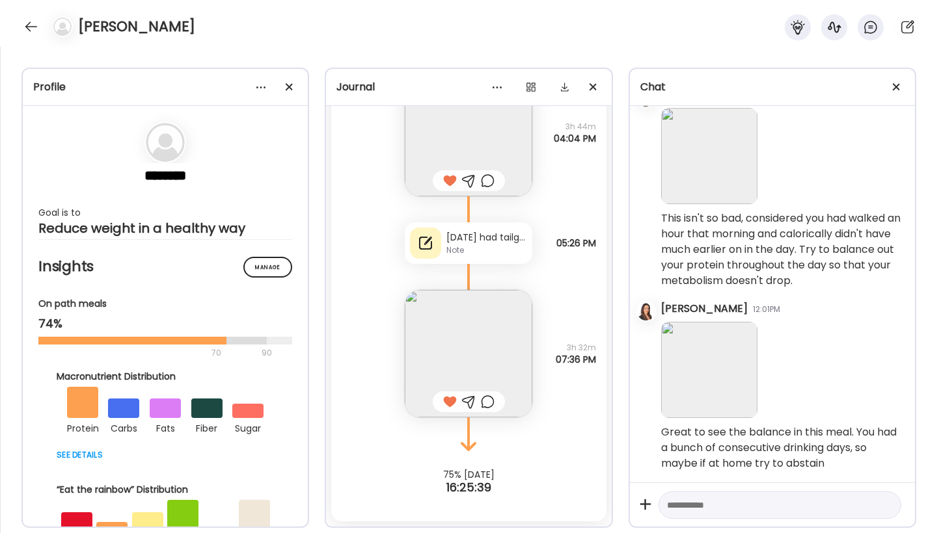
scroll to position [3454, 0]
